Goal: Information Seeking & Learning: Learn about a topic

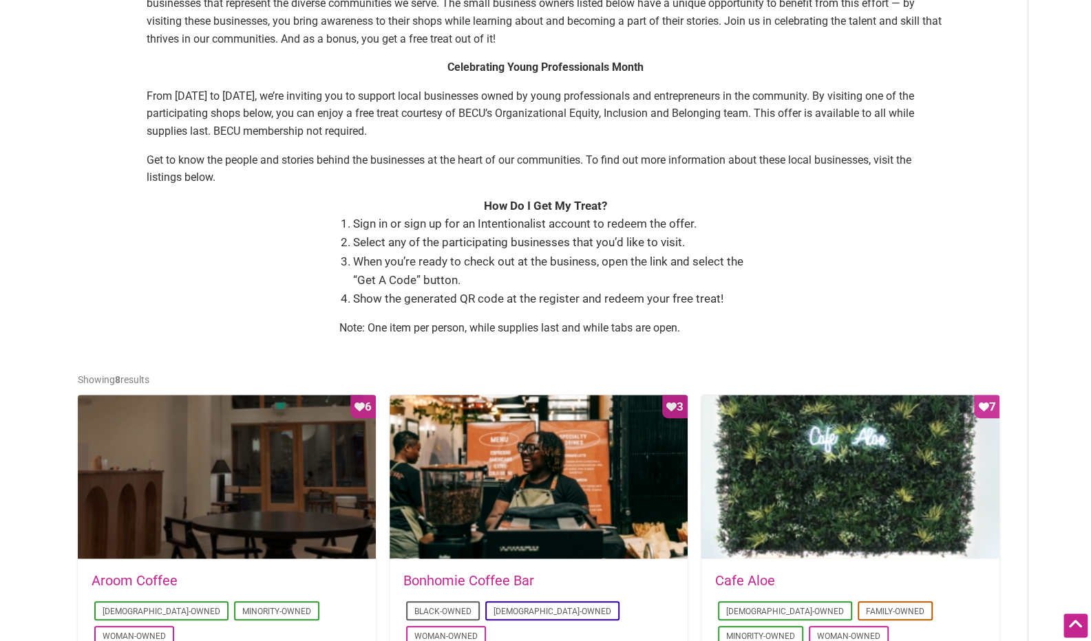
scroll to position [441, 0]
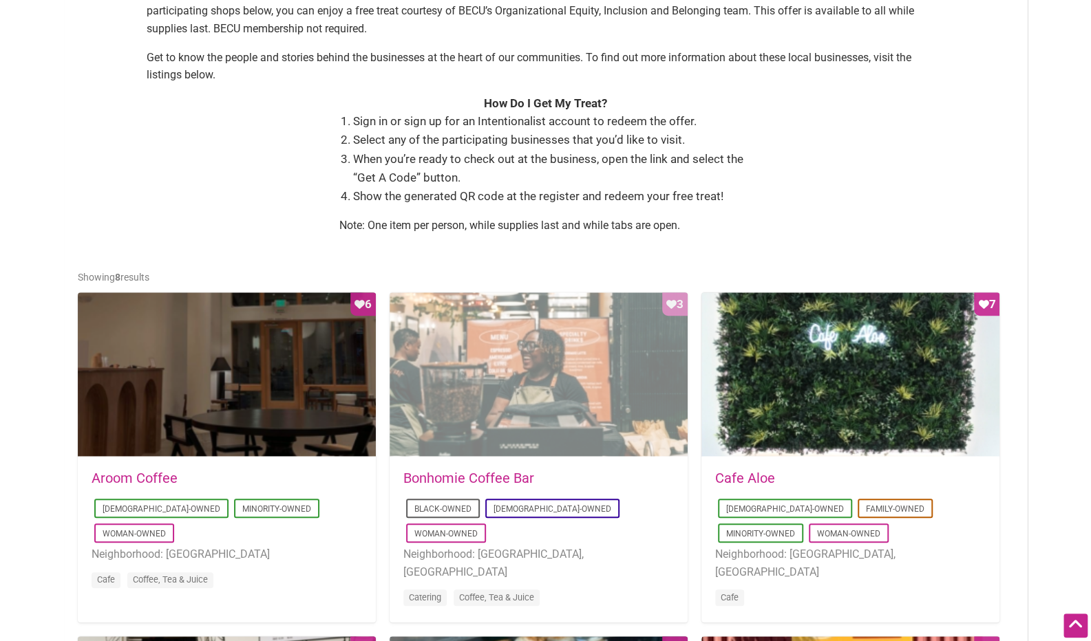
click at [478, 389] on div "Favorite Count 3" at bounding box center [539, 374] width 298 height 165
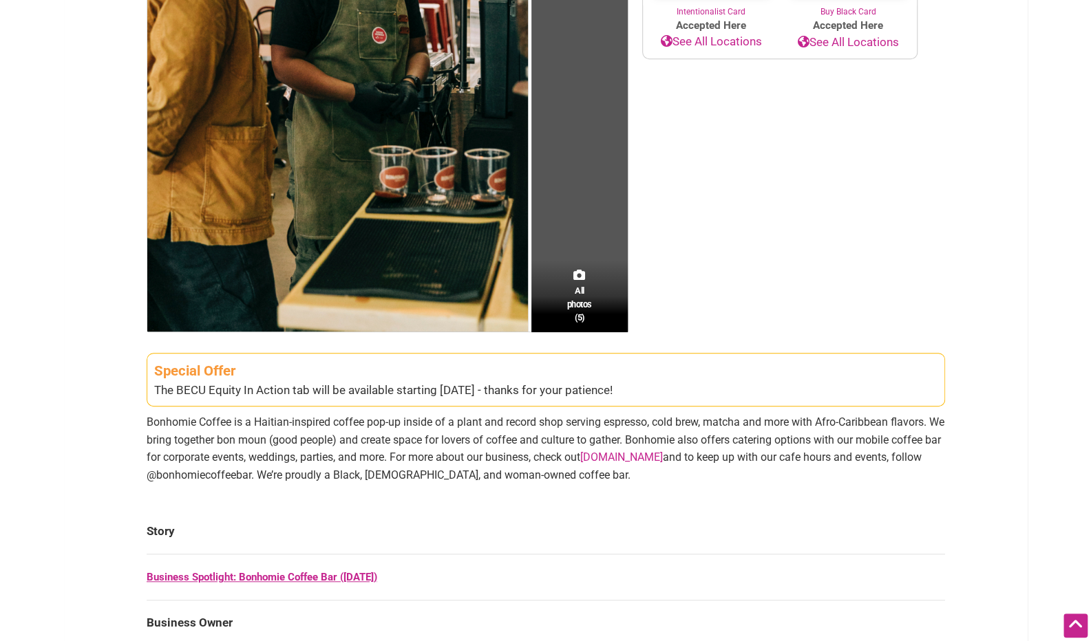
scroll to position [383, 0]
click at [989, 89] on div "Intentionalist Spend like it matters 0 Add a Business Map Blog Store Offers Int…" at bounding box center [546, 505] width 964 height 1776
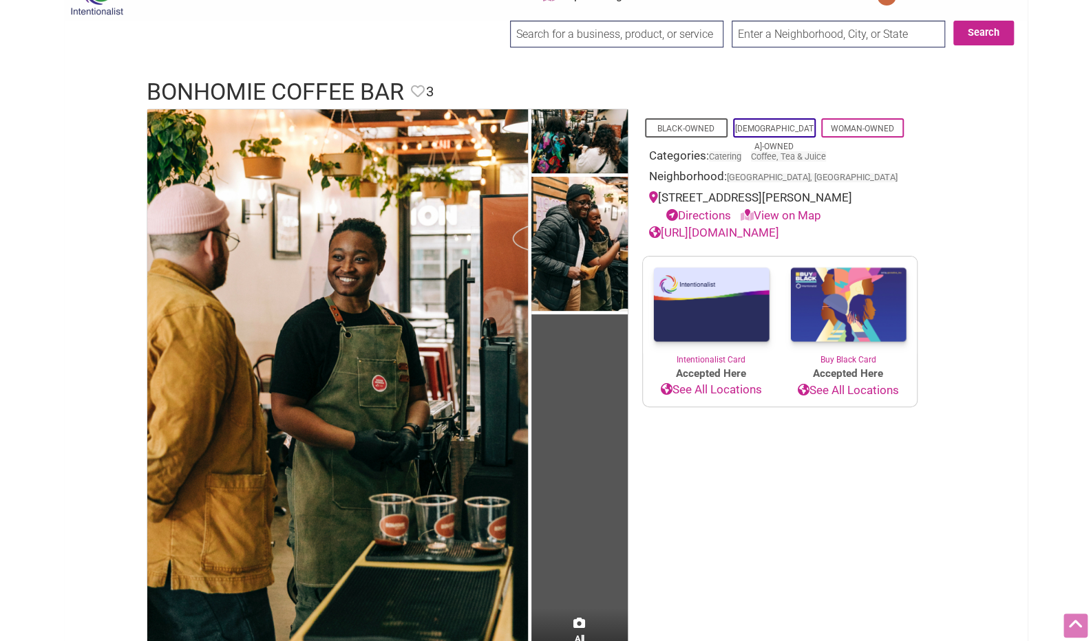
scroll to position [32, 0]
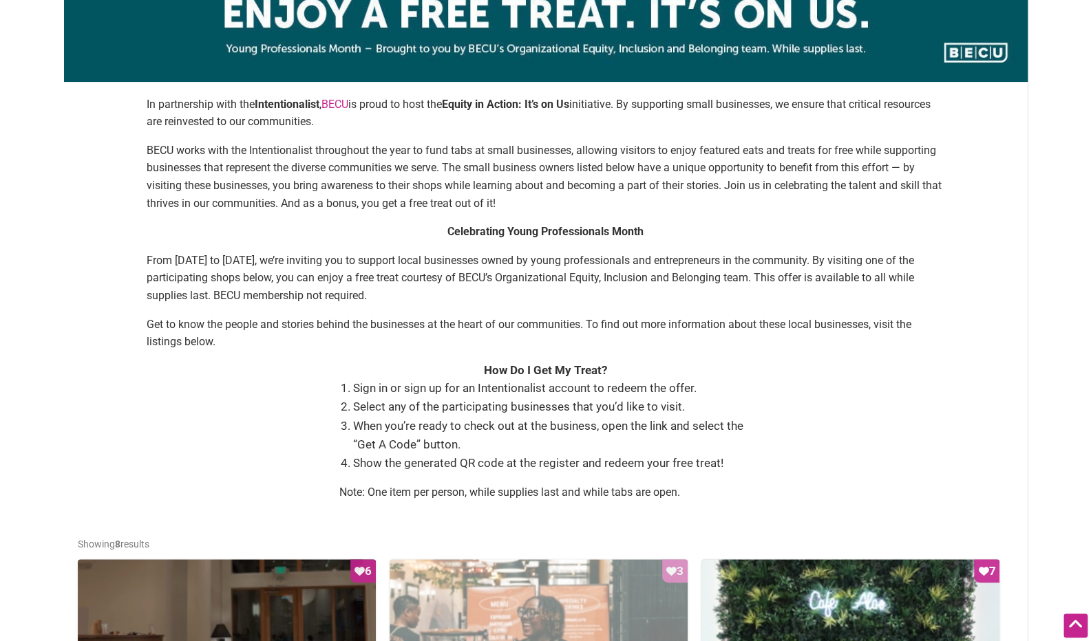
scroll to position [172, 0]
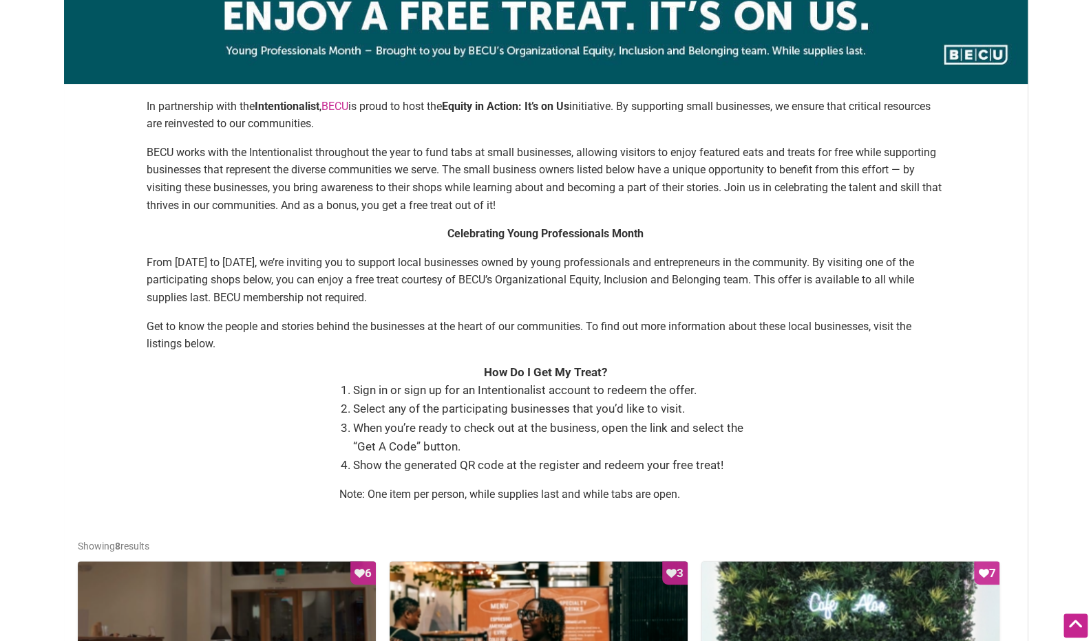
click at [910, 187] on p "BECU works with the Intentionalist throughout the year to fund tabs at small bu…" at bounding box center [546, 179] width 798 height 70
